Goal: Task Accomplishment & Management: Use online tool/utility

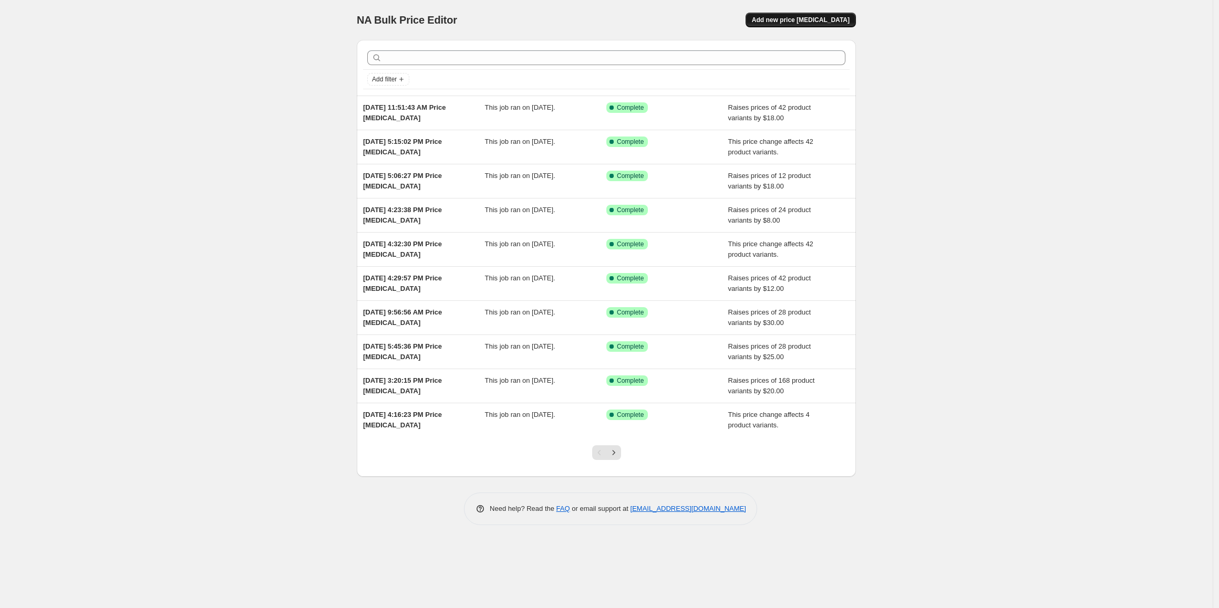
click at [805, 21] on span "Add new price [MEDICAL_DATA]" at bounding box center [801, 20] width 98 height 8
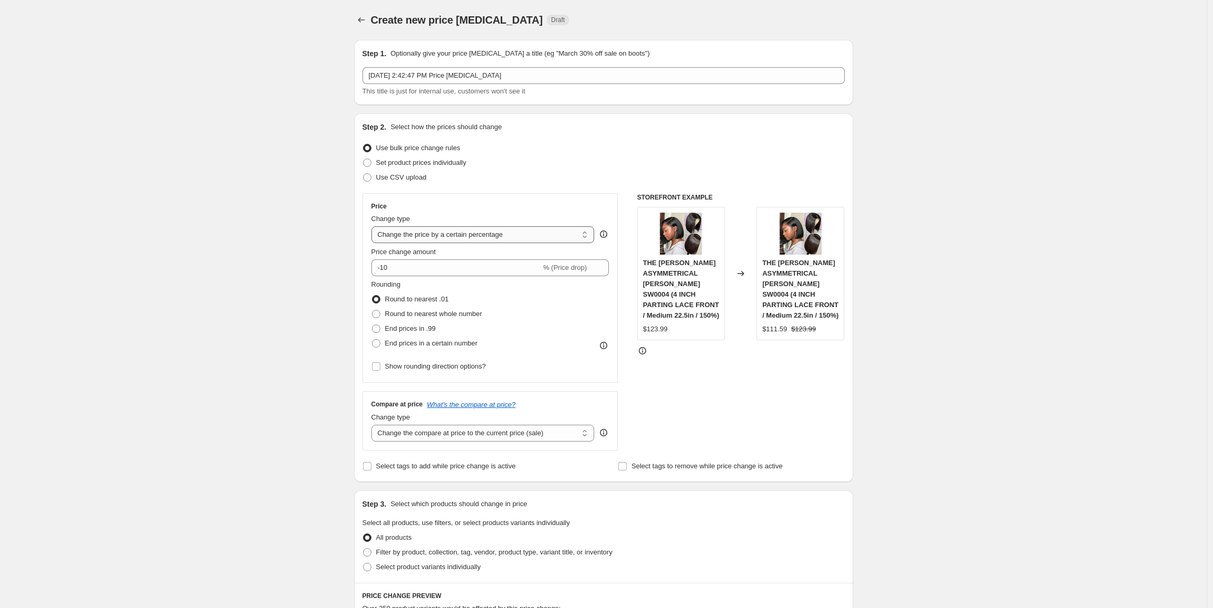
click at [488, 237] on select "Change the price to a certain amount Change the price by a certain amount Chang…" at bounding box center [482, 234] width 223 height 17
select select "by"
click at [374, 226] on select "Change the price to a certain amount Change the price by a certain amount Chang…" at bounding box center [482, 234] width 223 height 17
drag, startPoint x: 437, startPoint y: 268, endPoint x: 351, endPoint y: 273, distance: 85.2
click at [351, 273] on div "Step 1. Optionally give your price [MEDICAL_DATA] a title (eg "March 30% off sa…" at bounding box center [600, 544] width 508 height 1024
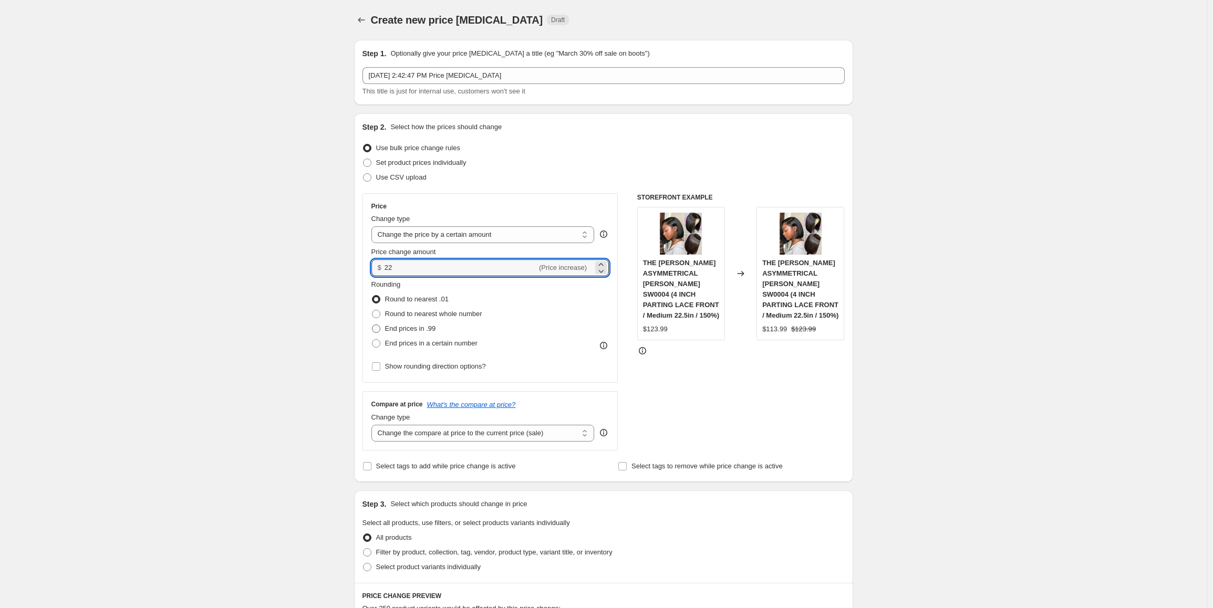
type input "22.00"
click at [426, 326] on span "End prices in .99" at bounding box center [410, 329] width 51 height 8
click at [372, 325] on input "End prices in .99" at bounding box center [372, 325] width 1 height 1
radio input "true"
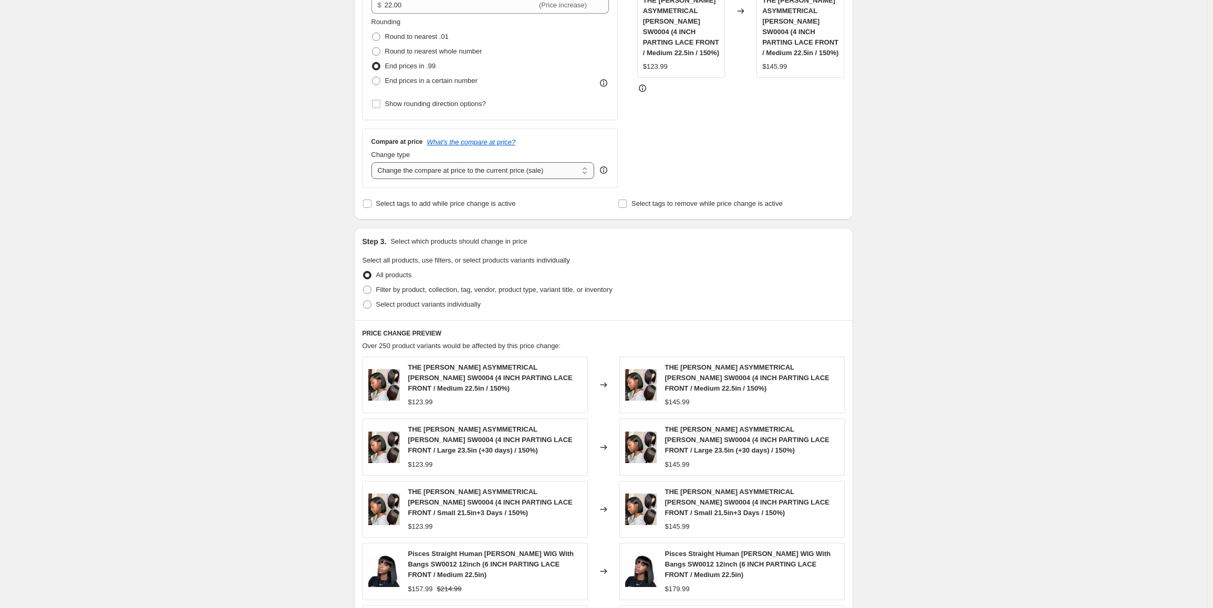
click at [506, 173] on select "Change the compare at price to the current price (sale) Change the compare at p…" at bounding box center [482, 170] width 223 height 17
select select "pp"
click at [374, 162] on select "Change the compare at price to the current price (sale) Change the compare at p…" at bounding box center [482, 170] width 223 height 17
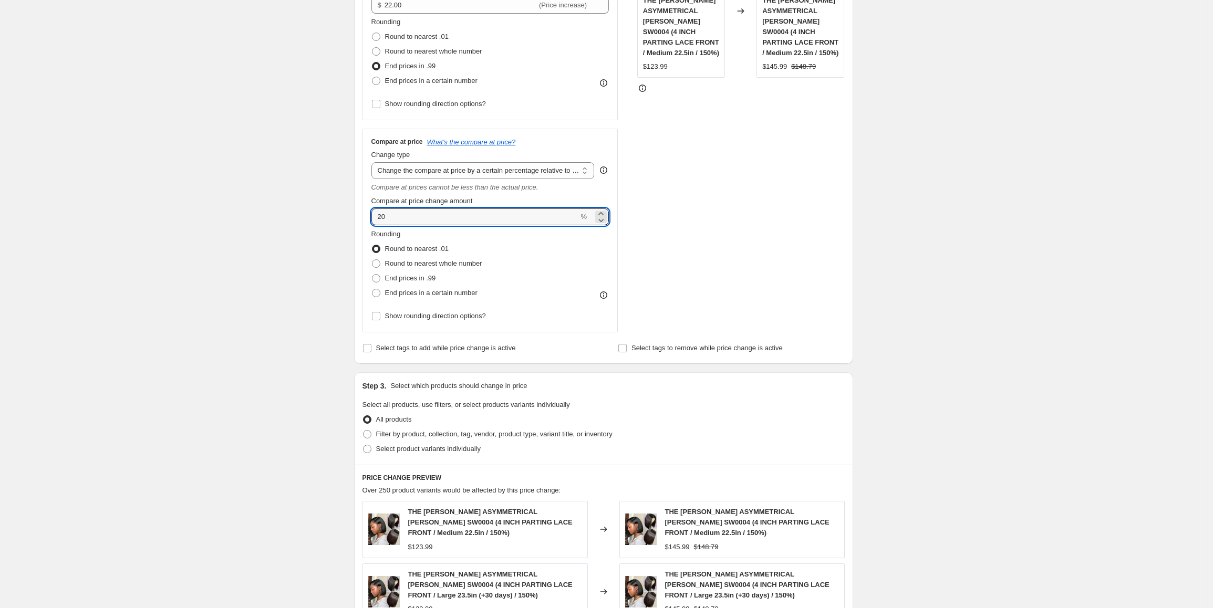
drag, startPoint x: 372, startPoint y: 216, endPoint x: 358, endPoint y: 216, distance: 14.7
click at [358, 216] on div "Step 2. Select how the prices should change Use bulk price change rules Set pro…" at bounding box center [603, 107] width 499 height 513
type input "30"
click at [399, 278] on span "End prices in .99" at bounding box center [410, 278] width 51 height 8
click at [372, 275] on input "End prices in .99" at bounding box center [372, 274] width 1 height 1
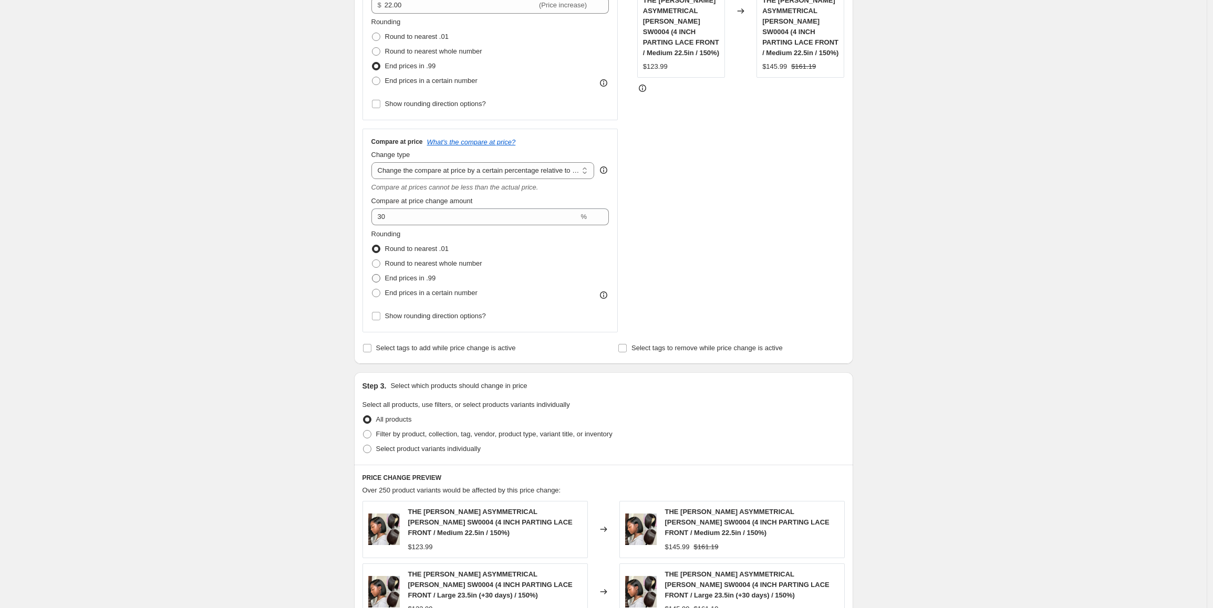
radio input "true"
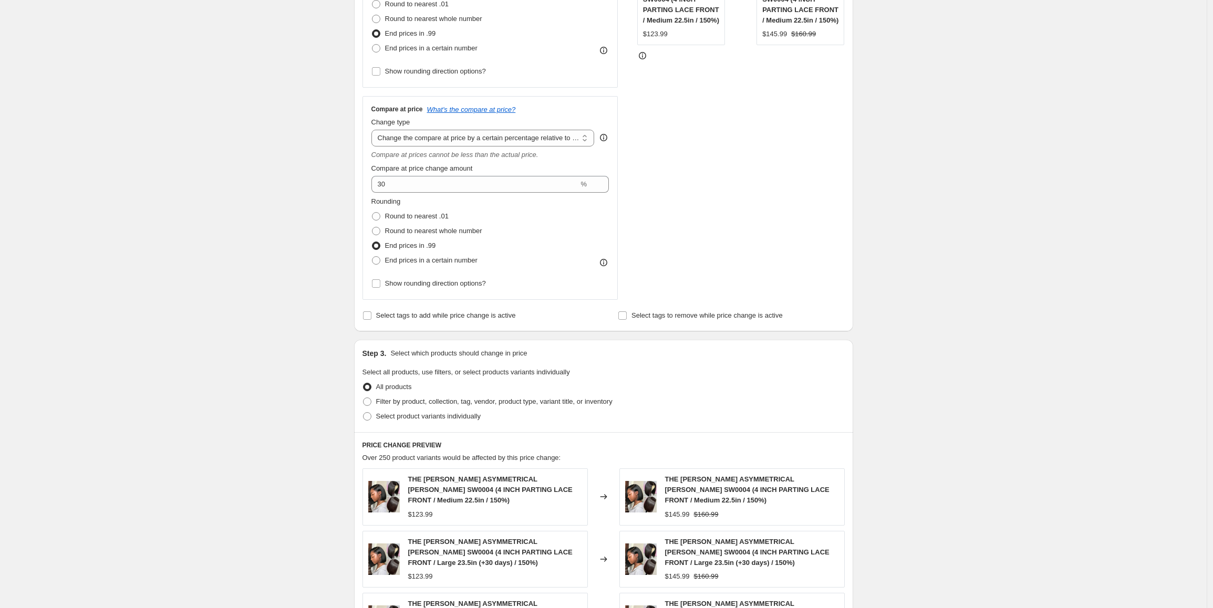
scroll to position [473, 0]
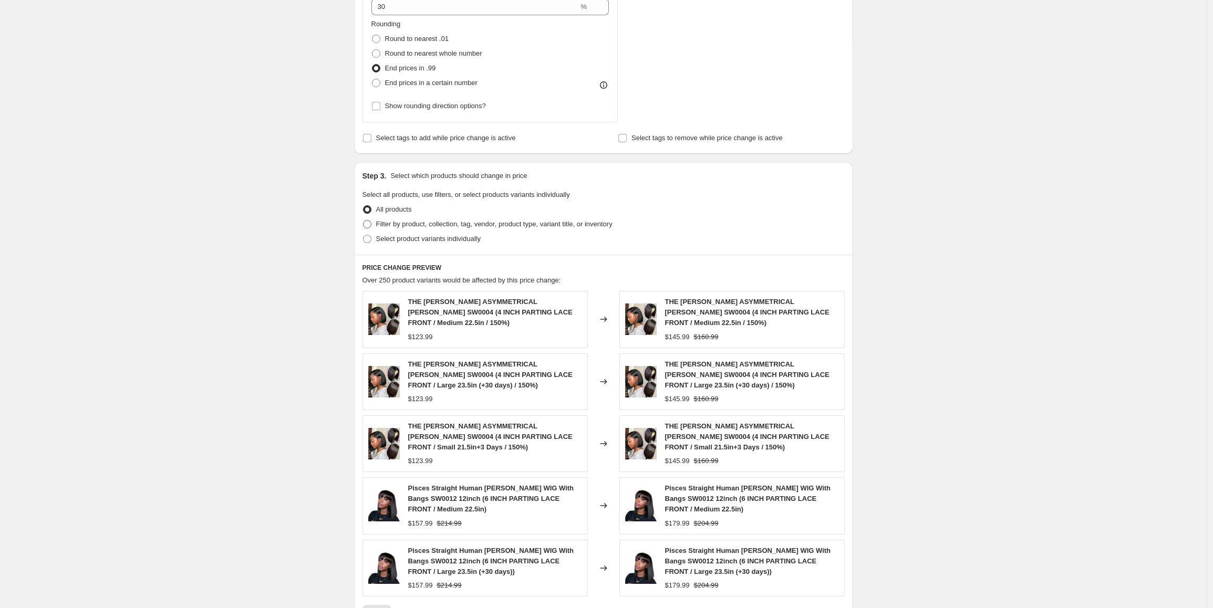
click at [452, 223] on span "Filter by product, collection, tag, vendor, product type, variant title, or inv…" at bounding box center [494, 224] width 236 height 8
click at [364, 221] on input "Filter by product, collection, tag, vendor, product type, variant title, or inv…" at bounding box center [363, 220] width 1 height 1
radio input "true"
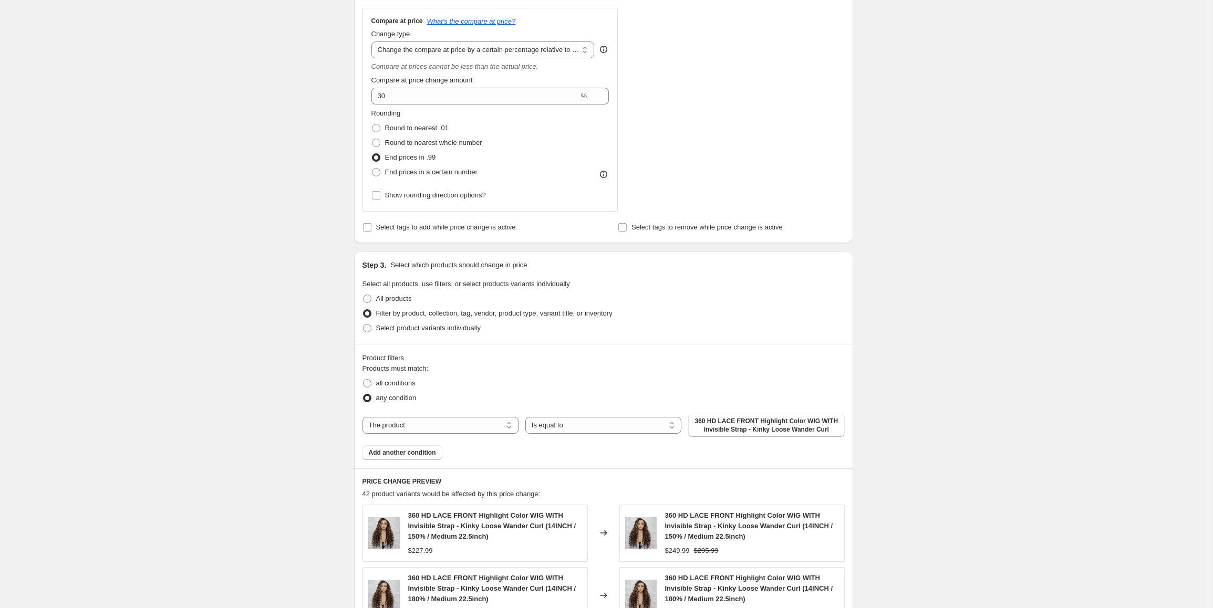
scroll to position [263, 0]
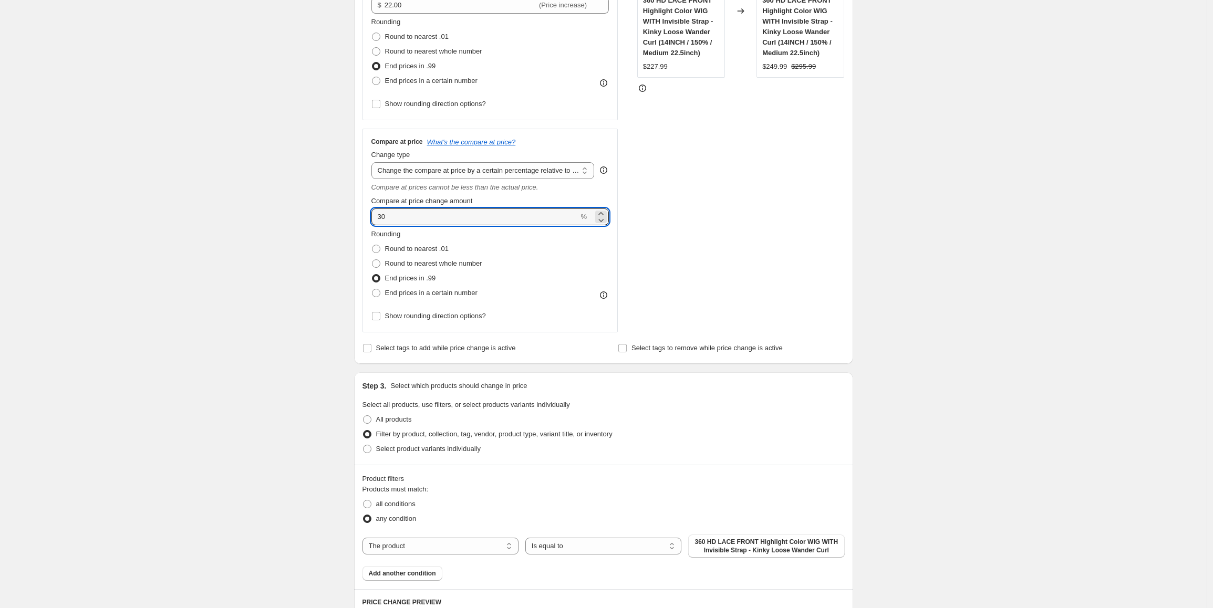
click at [364, 212] on div "Step 2. Select how the prices should change Use bulk price change rules Set pro…" at bounding box center [603, 107] width 499 height 513
drag, startPoint x: 294, startPoint y: 325, endPoint x: 318, endPoint y: 333, distance: 25.9
click at [294, 325] on div "Create new price [MEDICAL_DATA]. This page is ready Create new price [MEDICAL_D…" at bounding box center [603, 431] width 1207 height 1389
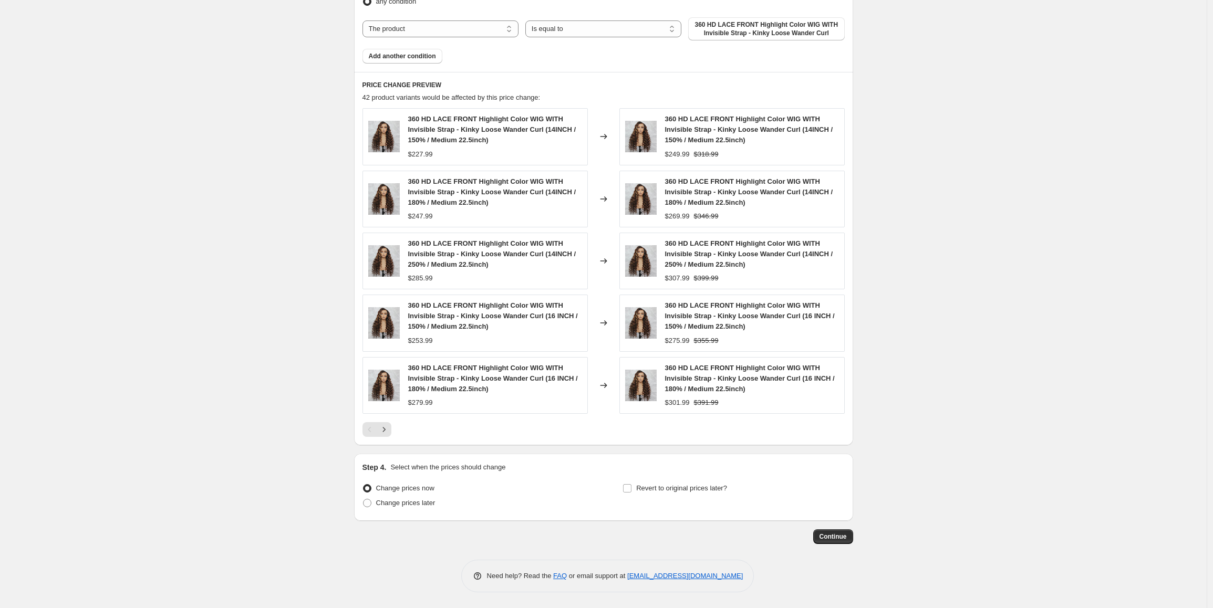
scroll to position [789, 0]
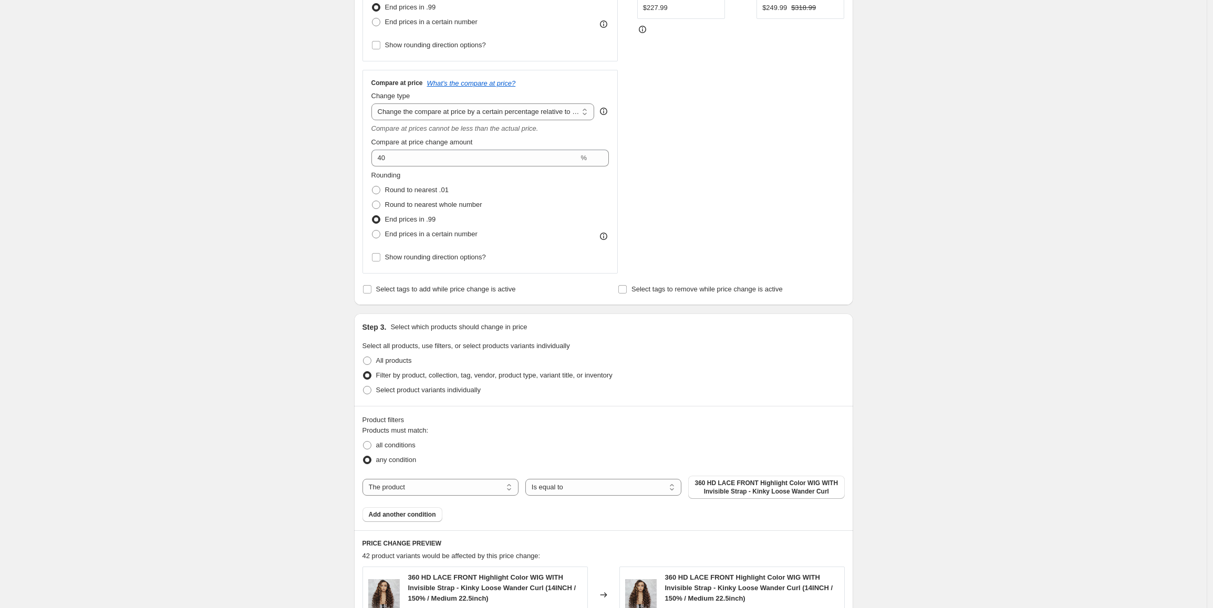
scroll to position [316, 0]
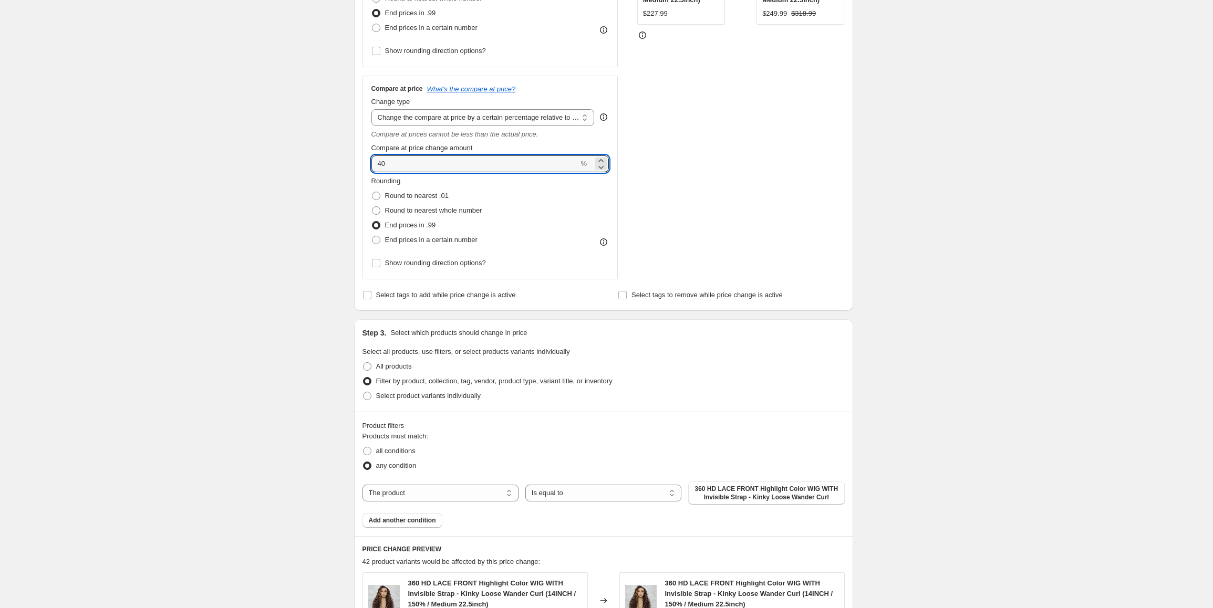
drag, startPoint x: 402, startPoint y: 164, endPoint x: 346, endPoint y: 159, distance: 56.5
click at [346, 159] on div "Create new price [MEDICAL_DATA]. This page is ready Create new price [MEDICAL_D…" at bounding box center [604, 378] width 524 height 1389
type input "45"
click at [226, 225] on div "Create new price [MEDICAL_DATA]. This page is ready Create new price [MEDICAL_D…" at bounding box center [603, 378] width 1207 height 1389
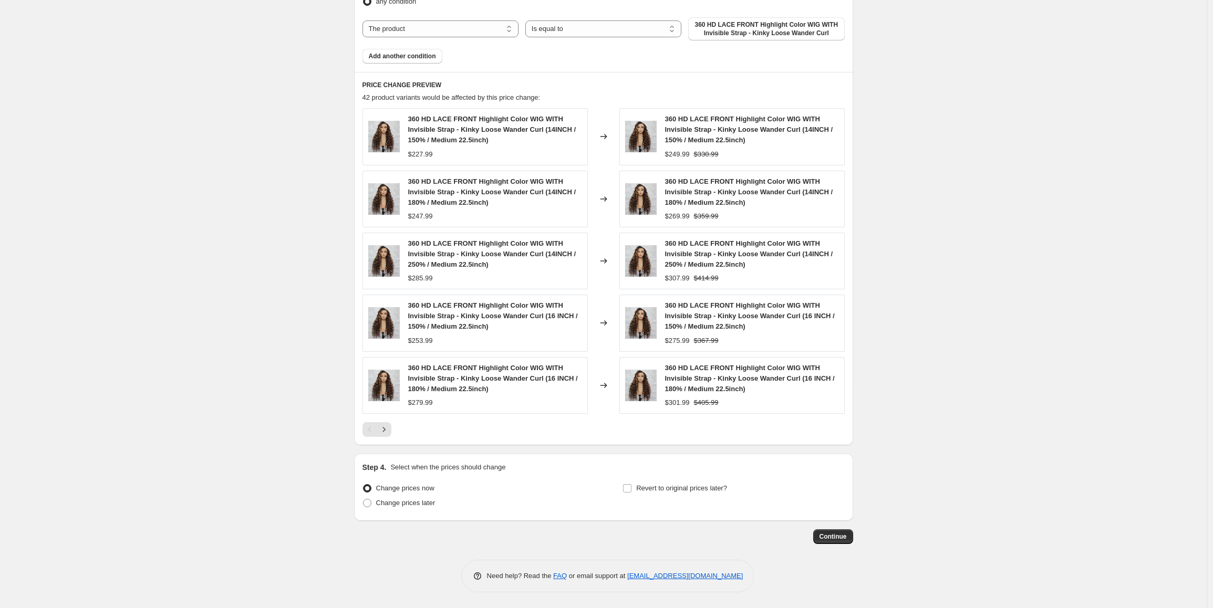
scroll to position [789, 0]
click at [841, 537] on span "Continue" at bounding box center [833, 537] width 27 height 8
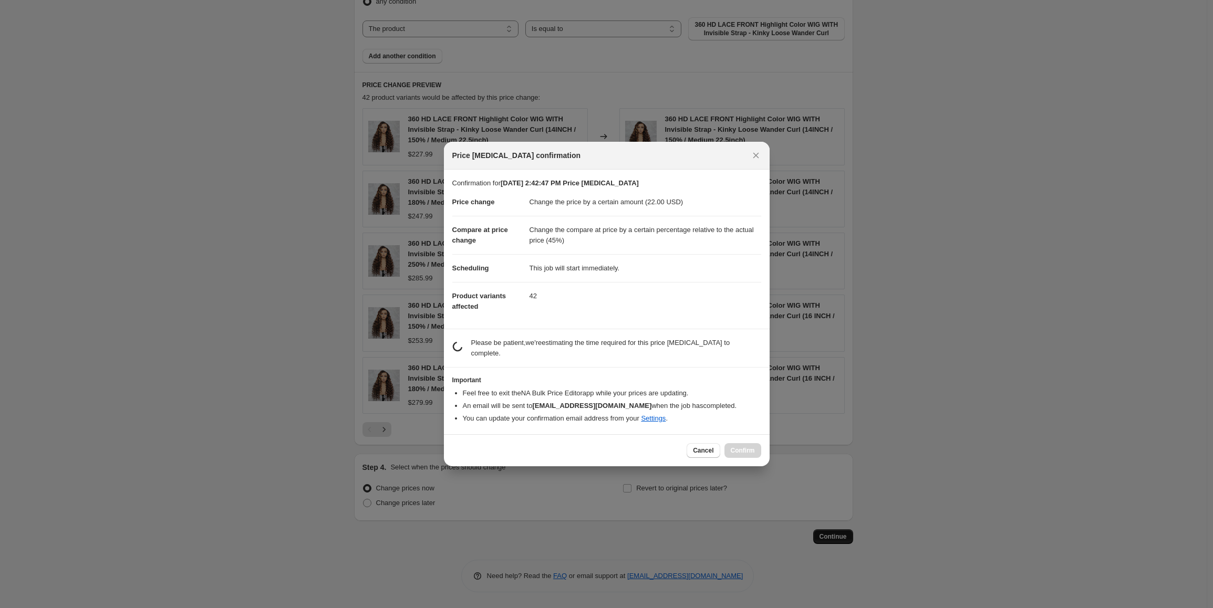
scroll to position [0, 0]
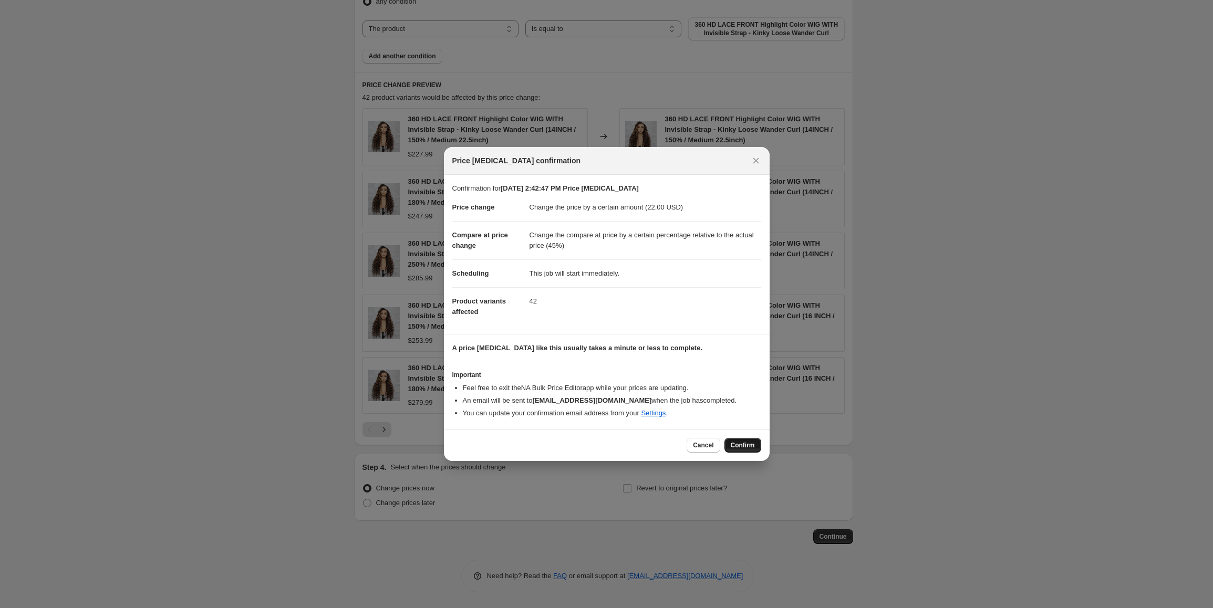
click at [745, 446] on span "Confirm" at bounding box center [743, 445] width 24 height 8
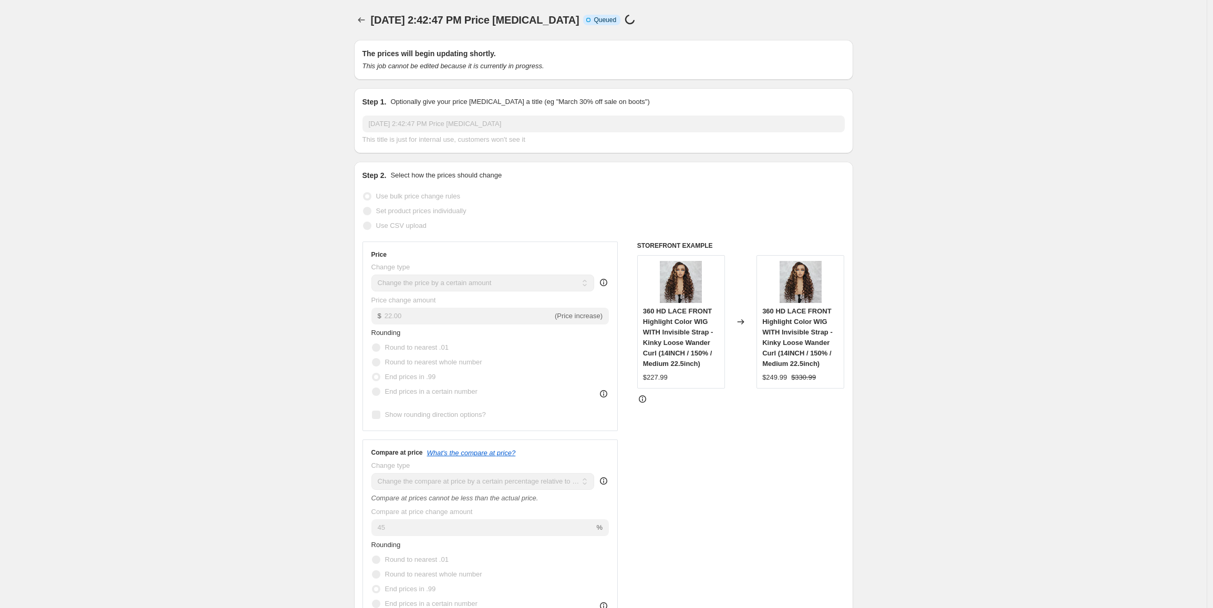
scroll to position [789, 0]
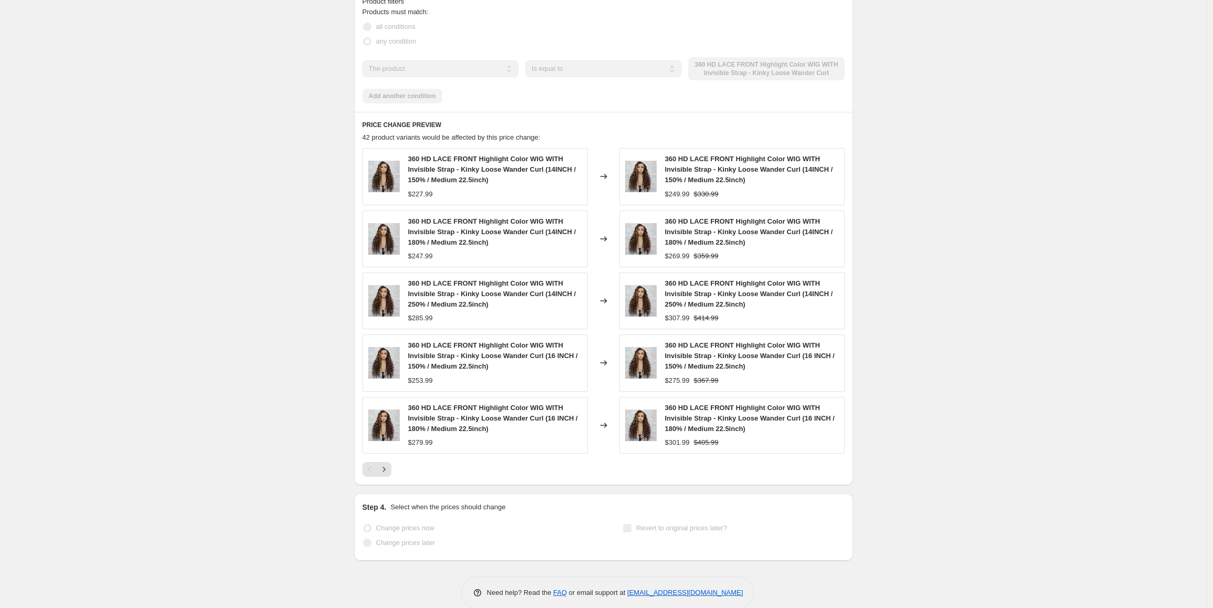
select select "by"
select select "pp"
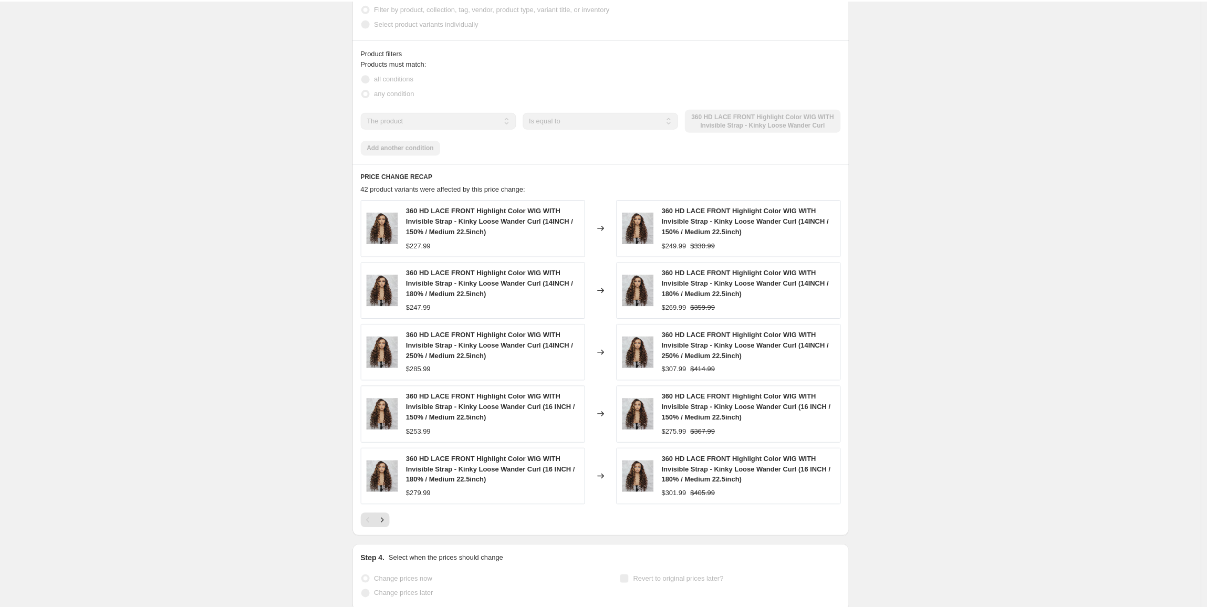
scroll to position [0, 0]
